Goal: Navigation & Orientation: Find specific page/section

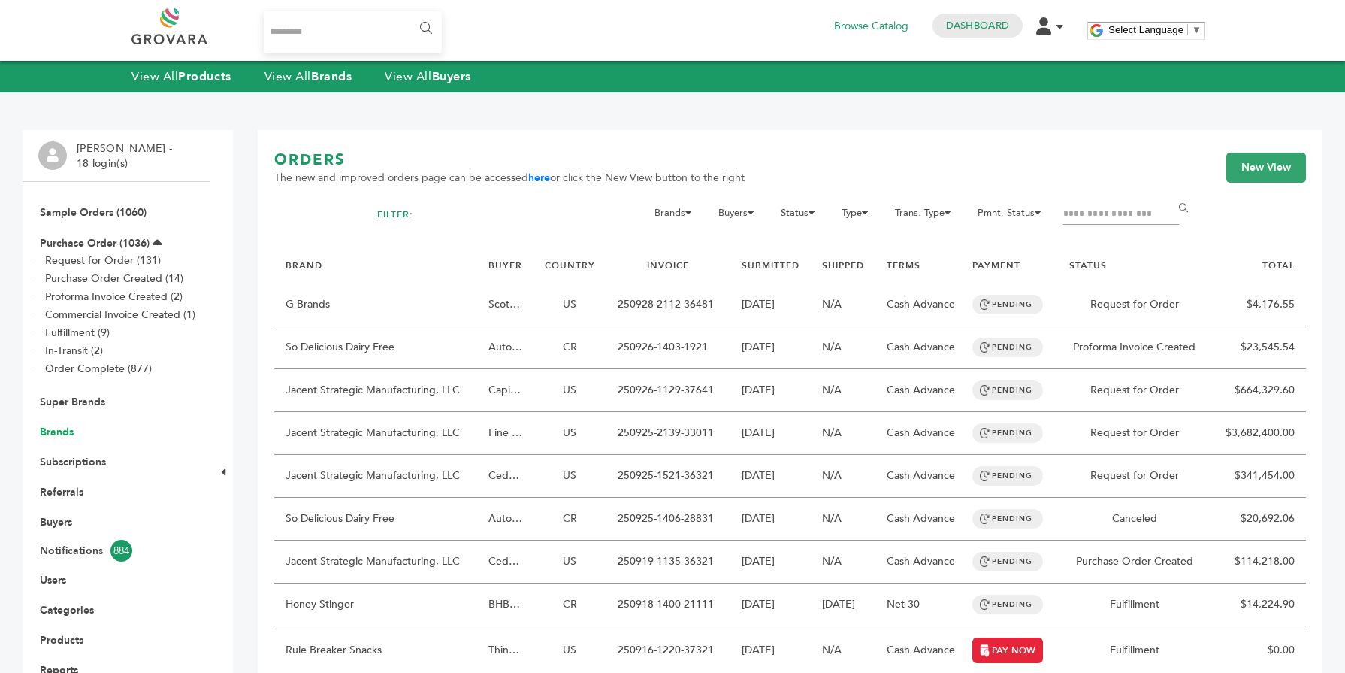
click at [65, 427] on link "Brands" at bounding box center [57, 432] width 34 height 14
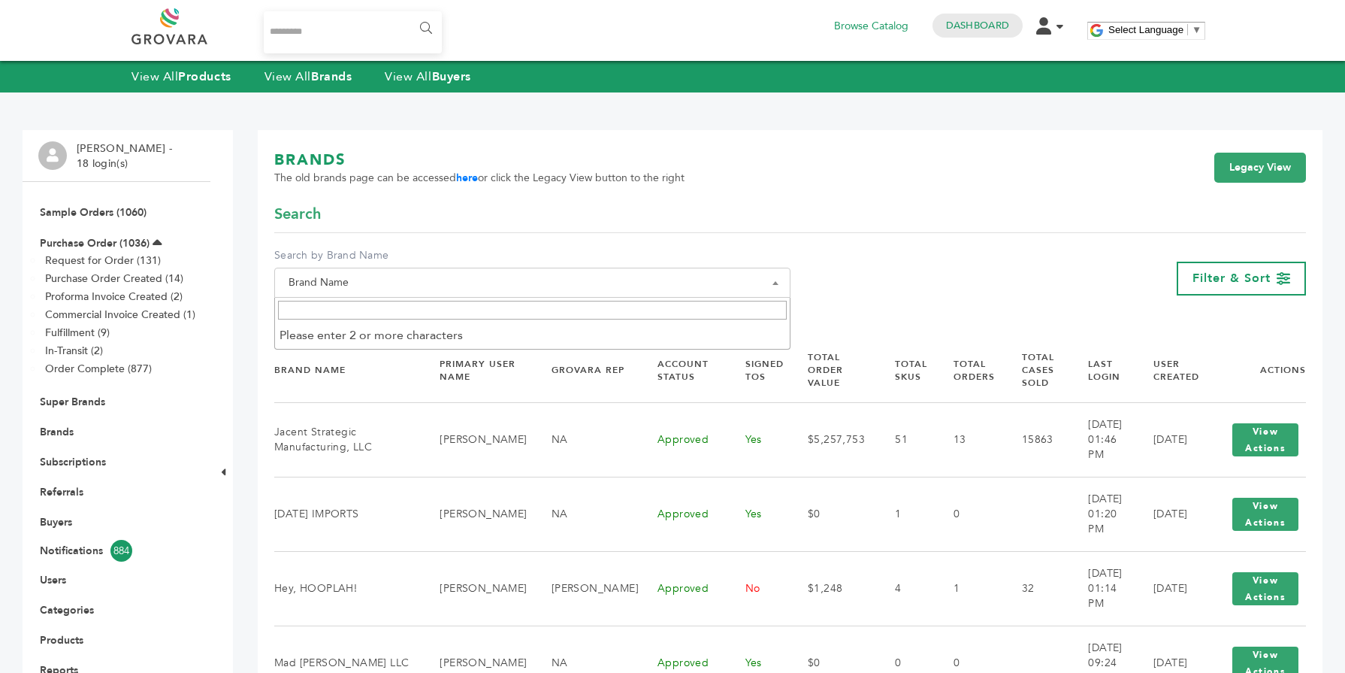
click at [428, 282] on span "Brand Name" at bounding box center [533, 282] width 500 height 21
click at [386, 317] on input "Search" at bounding box center [532, 310] width 509 height 19
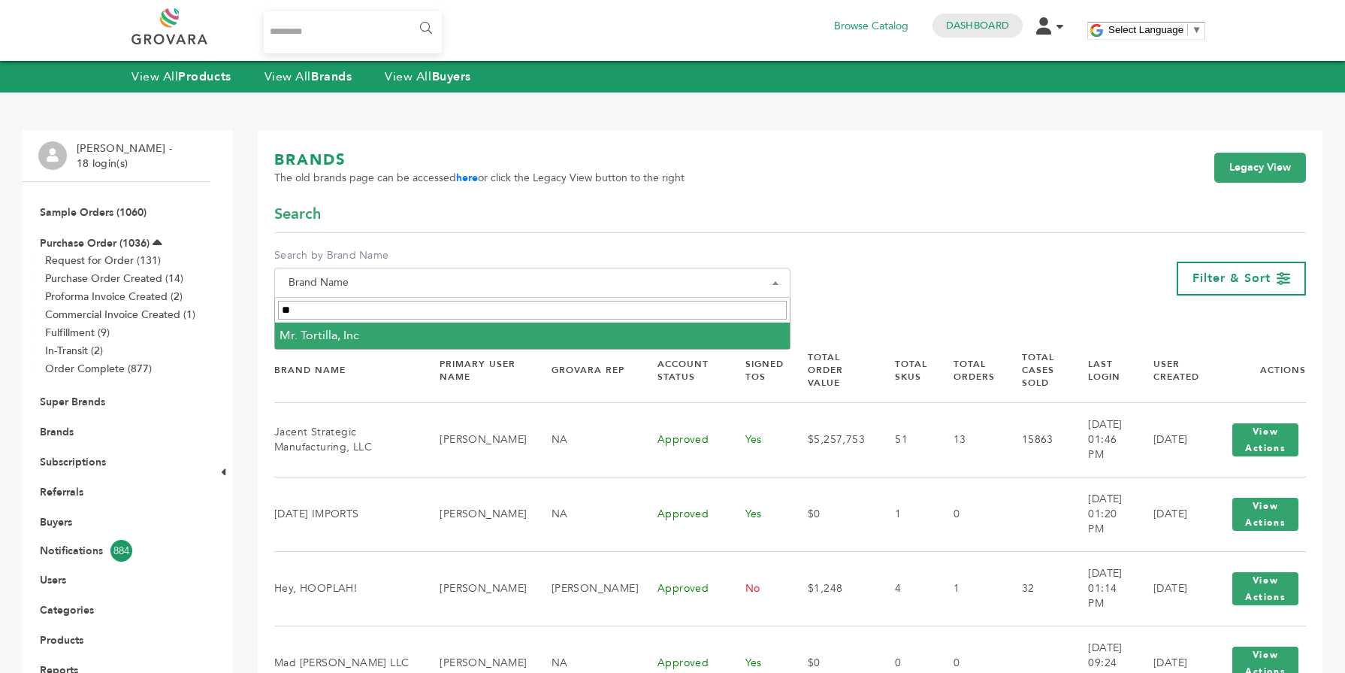
type input "**"
select select "**********"
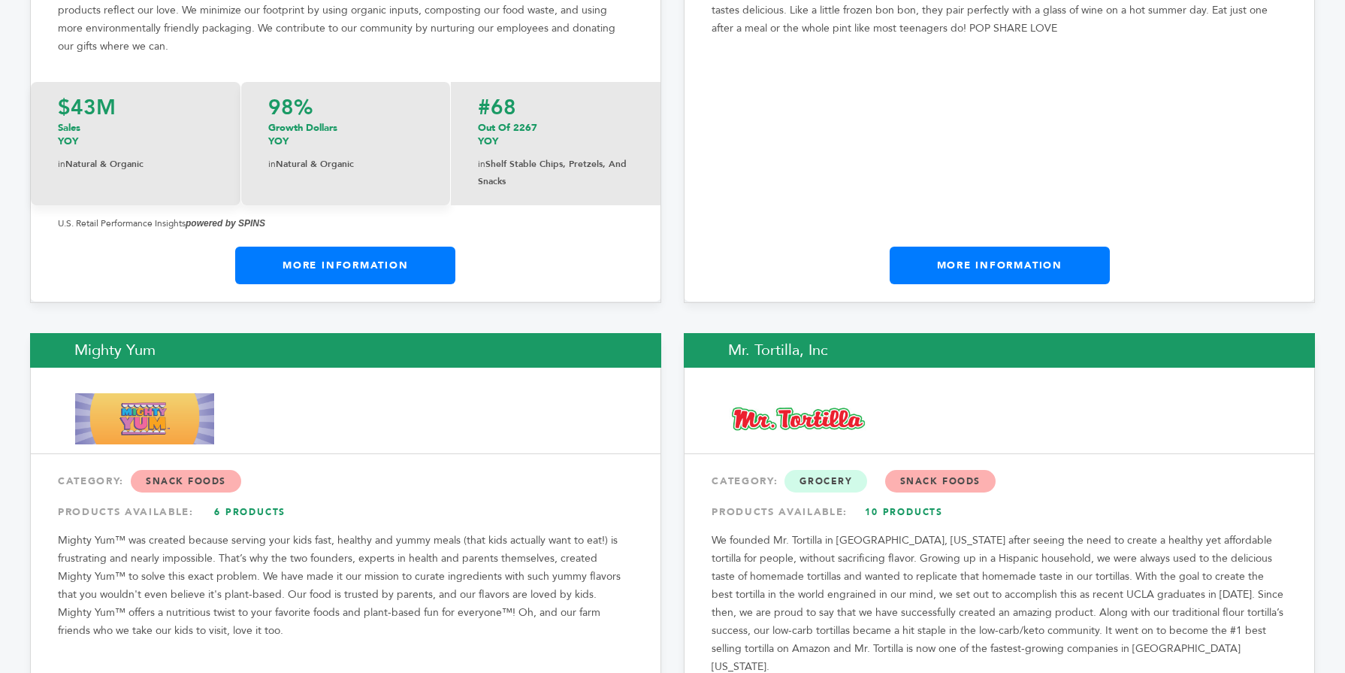
scroll to position [15246, 0]
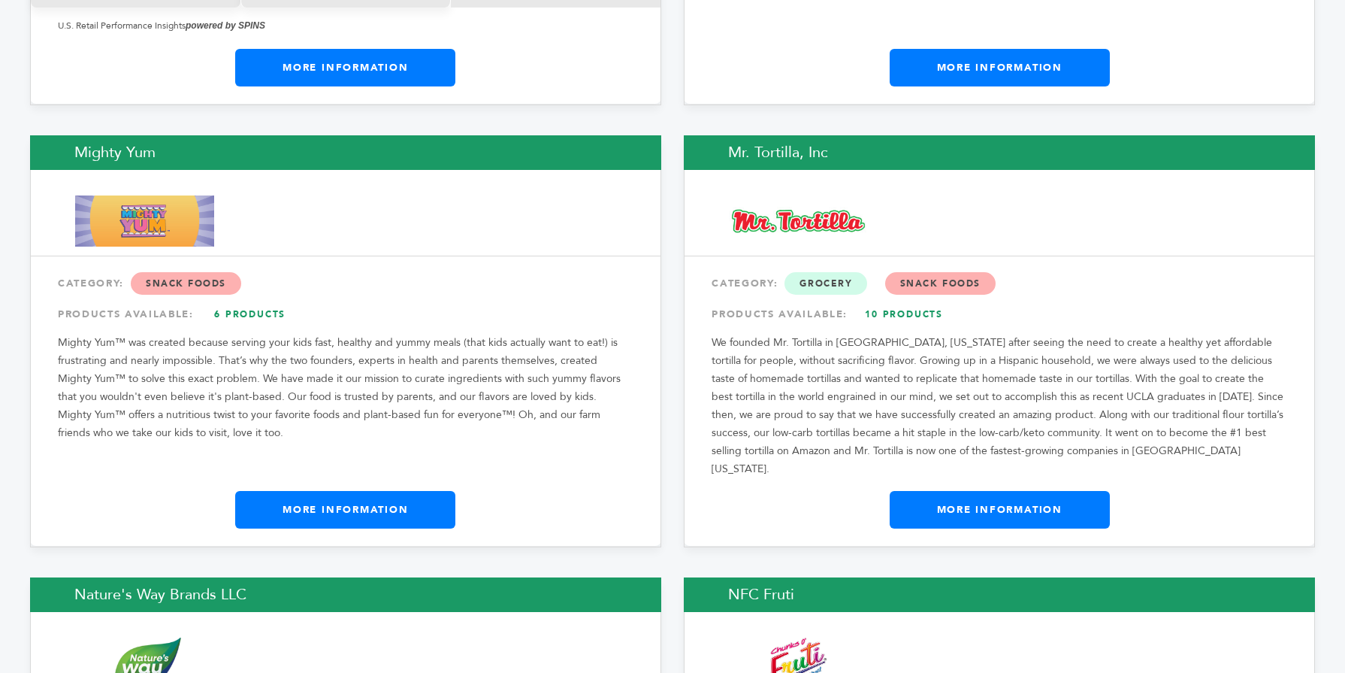
drag, startPoint x: 1338, startPoint y: 20, endPoint x: 1291, endPoint y: 364, distance: 347.4
click at [1007, 491] on link "More Information" at bounding box center [1000, 510] width 220 height 38
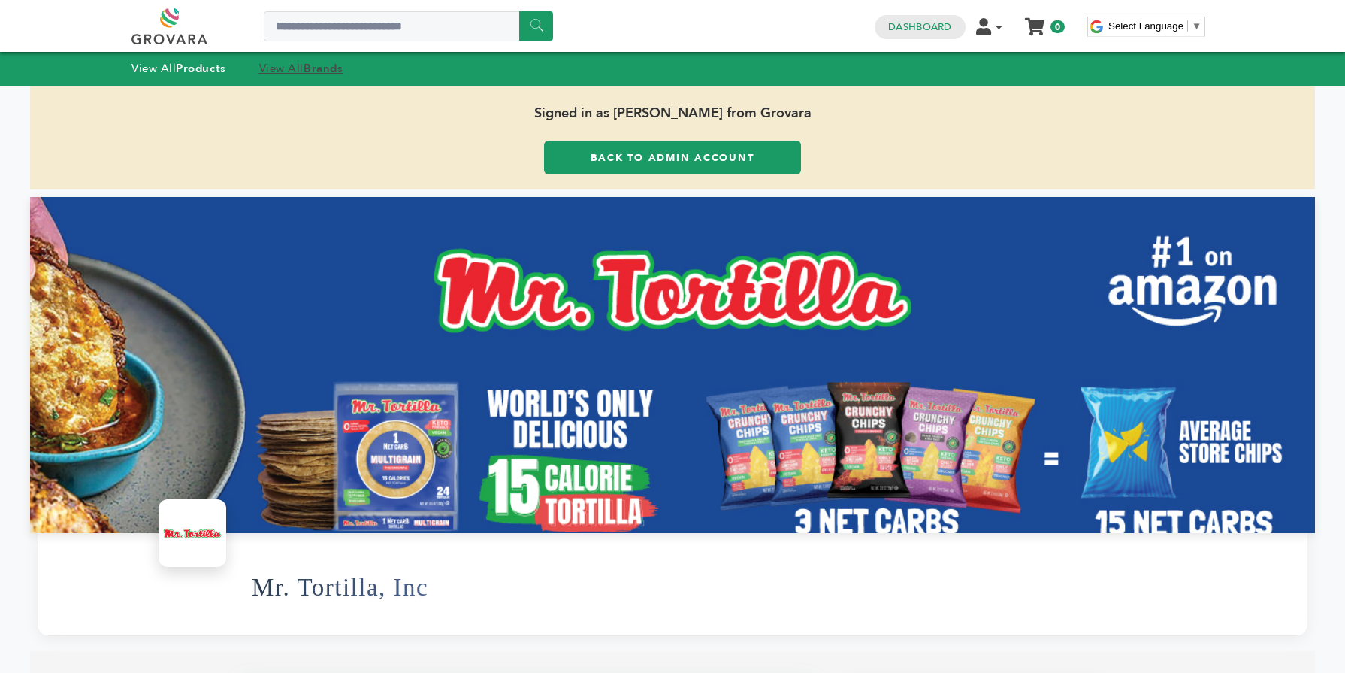
click at [278, 68] on link "View All Brands" at bounding box center [301, 68] width 84 height 15
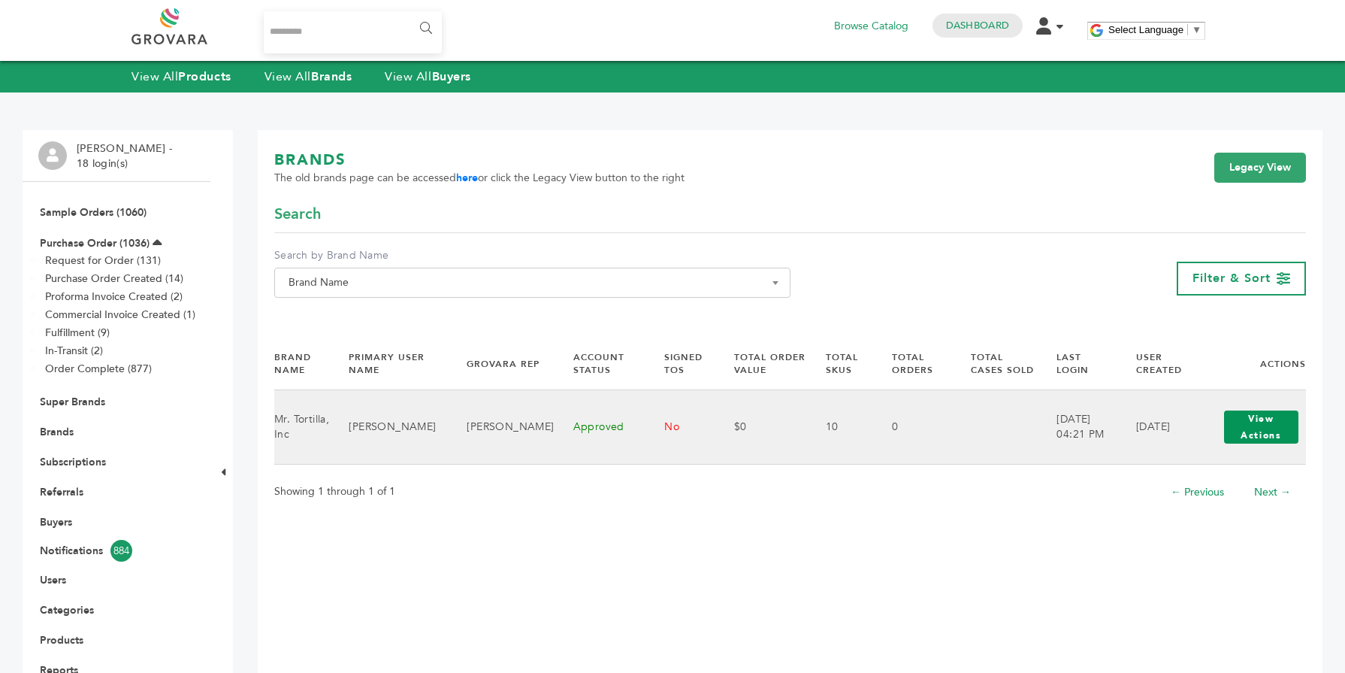
click at [1249, 429] on button "View Actions" at bounding box center [1261, 426] width 74 height 33
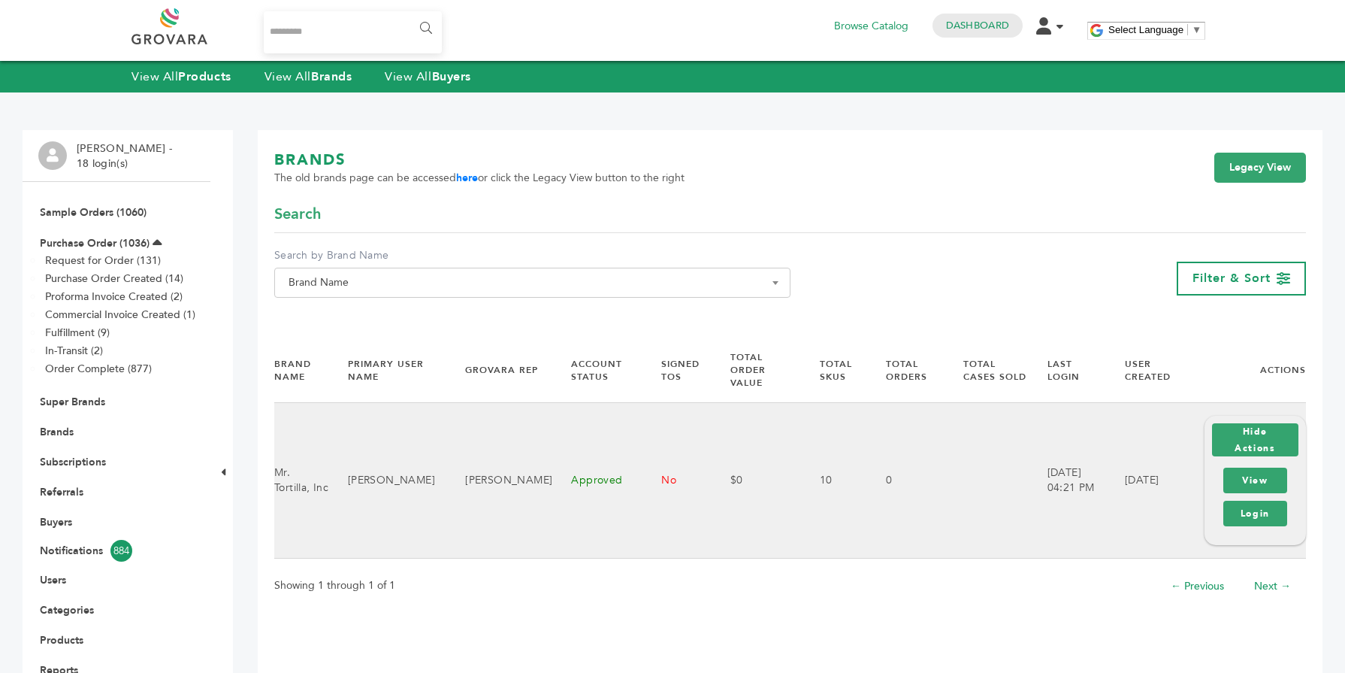
click at [1236, 516] on div "View Login" at bounding box center [1255, 497] width 71 height 66
click at [1235, 510] on link "Login" at bounding box center [1256, 514] width 64 height 26
